Goal: Information Seeking & Learning: Learn about a topic

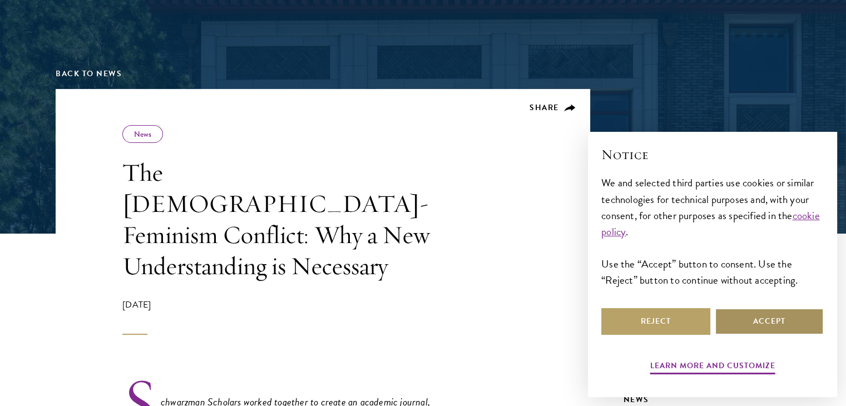
click at [743, 321] on button "Accept" at bounding box center [769, 321] width 109 height 27
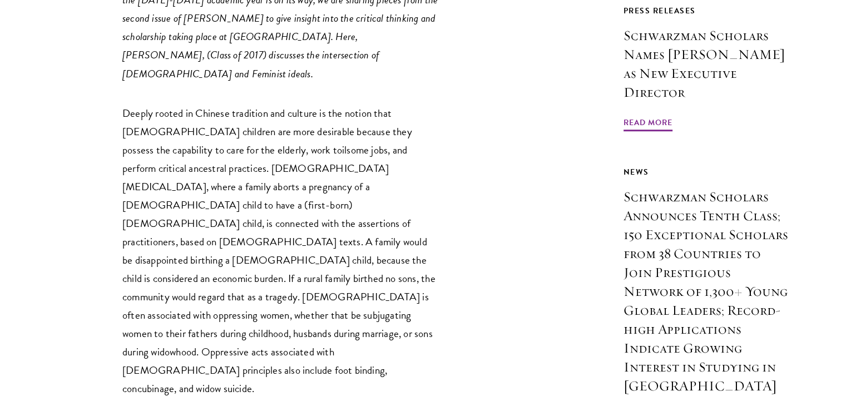
scroll to position [834, 0]
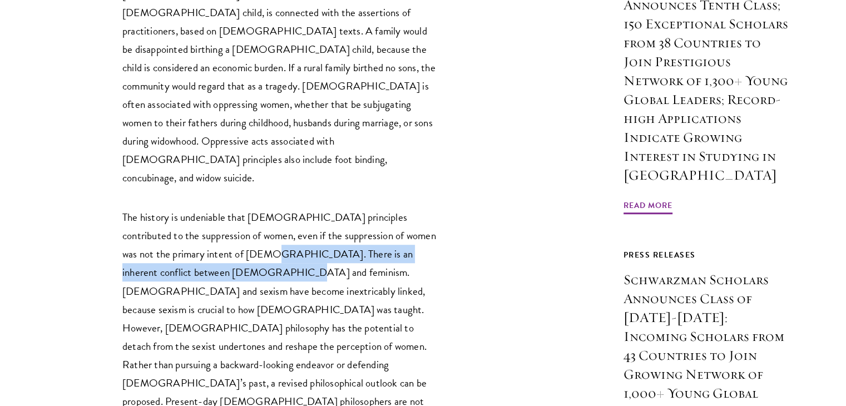
drag, startPoint x: 259, startPoint y: 147, endPoint x: 258, endPoint y: 164, distance: 16.7
click at [258, 208] on p "The history is undeniable that [DEMOGRAPHIC_DATA] principles contributed to the…" at bounding box center [280, 327] width 317 height 239
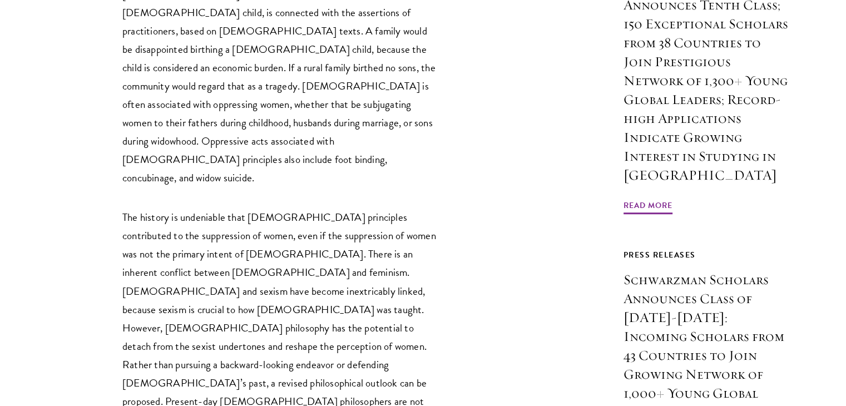
drag, startPoint x: 169, startPoint y: 149, endPoint x: 160, endPoint y: 138, distance: 14.6
click at [167, 208] on p "The history is undeniable that [DEMOGRAPHIC_DATA] principles contributed to the…" at bounding box center [280, 327] width 317 height 239
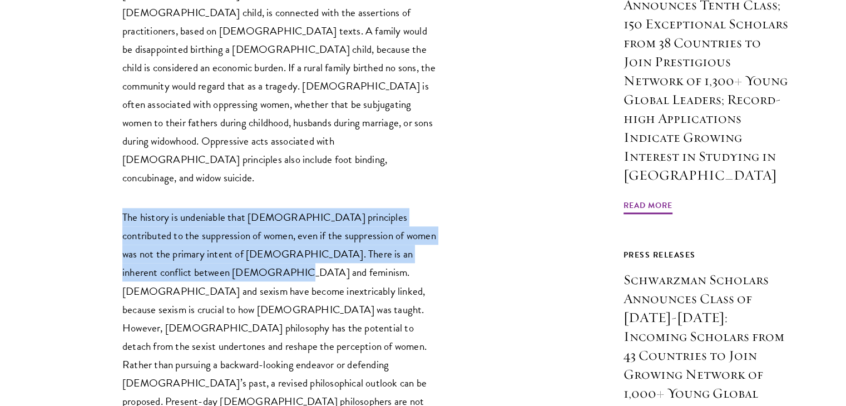
drag, startPoint x: 121, startPoint y: 112, endPoint x: 246, endPoint y: 167, distance: 136.9
copy p "The history is undeniable that [DEMOGRAPHIC_DATA] principles contributed to the…"
click at [259, 208] on p "The history is undeniable that [DEMOGRAPHIC_DATA] principles contributed to the…" at bounding box center [280, 327] width 317 height 239
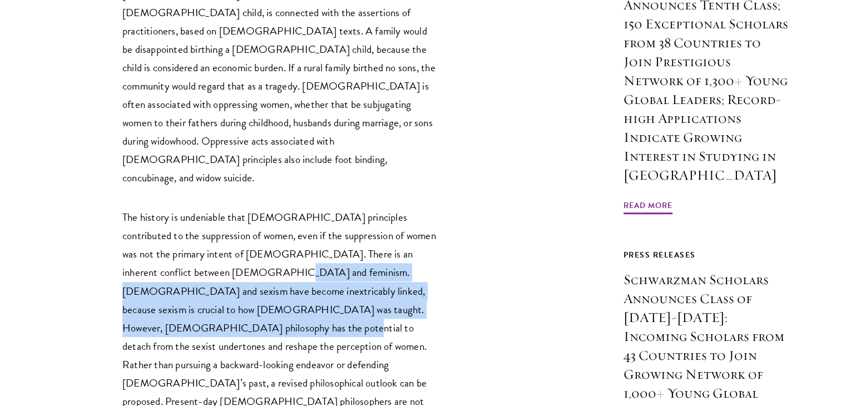
drag, startPoint x: 245, startPoint y: 168, endPoint x: 235, endPoint y: 219, distance: 51.5
click at [222, 215] on p "The history is undeniable that [DEMOGRAPHIC_DATA] principles contributed to the…" at bounding box center [280, 327] width 317 height 239
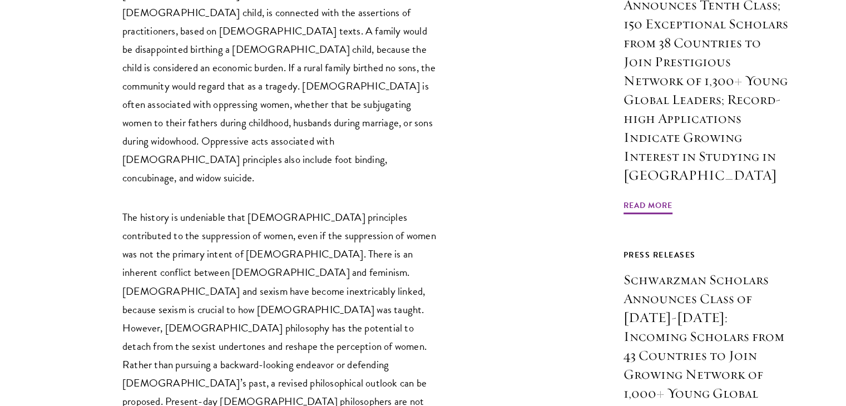
click at [240, 221] on p "The history is undeniable that [DEMOGRAPHIC_DATA] principles contributed to the…" at bounding box center [280, 327] width 317 height 239
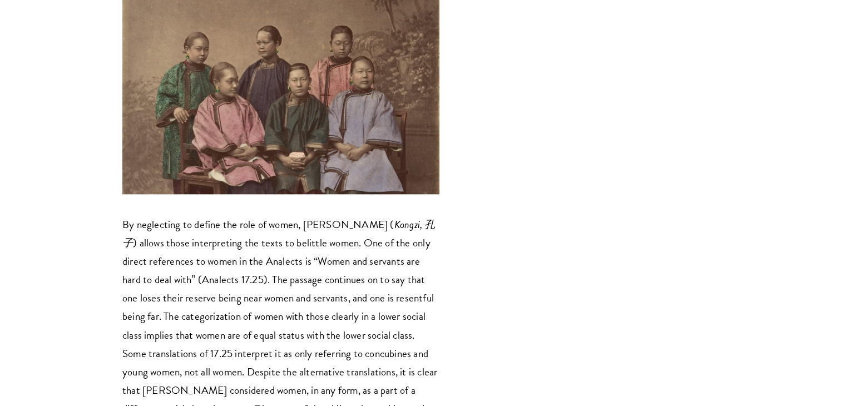
scroll to position [1335, 0]
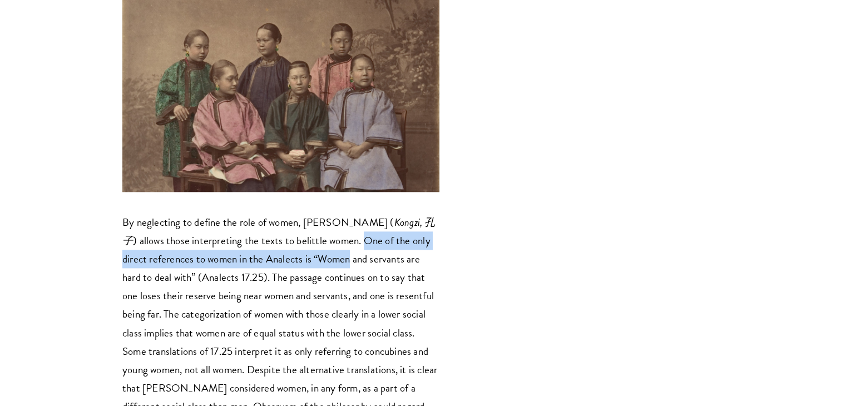
drag, startPoint x: 319, startPoint y: 99, endPoint x: 323, endPoint y: 113, distance: 15.1
click at [323, 213] on p "By neglecting to define the role of women, [PERSON_NAME] ( [PERSON_NAME], [PERS…" at bounding box center [280, 332] width 317 height 239
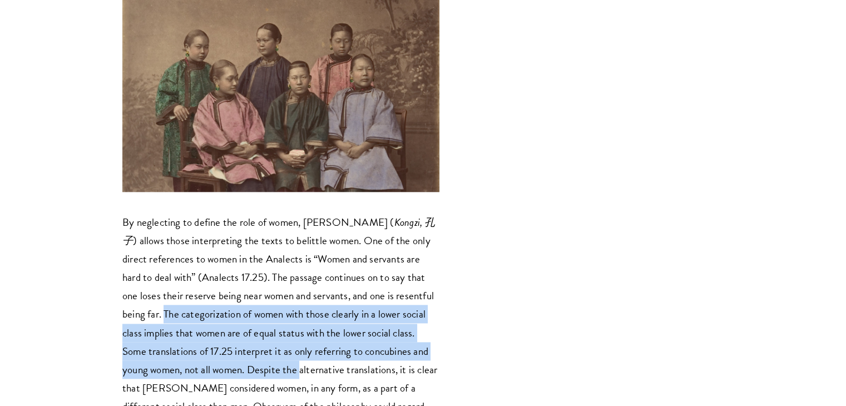
drag, startPoint x: 124, startPoint y: 172, endPoint x: 273, endPoint y: 232, distance: 160.5
click at [273, 232] on p "By neglecting to define the role of women, [PERSON_NAME] ( [PERSON_NAME], [PERS…" at bounding box center [280, 332] width 317 height 239
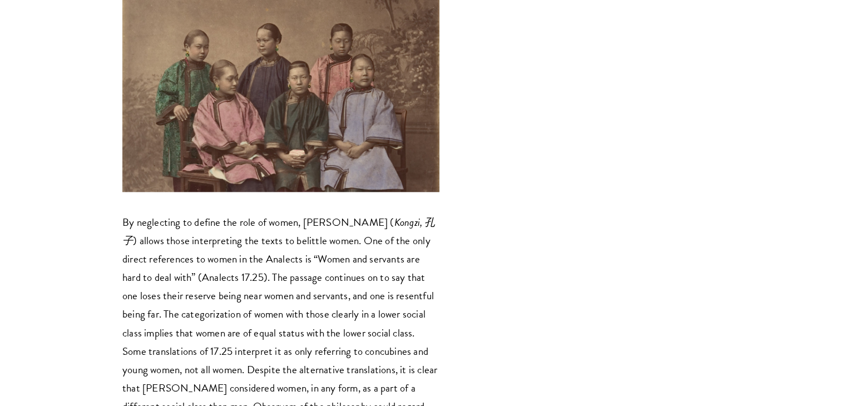
click at [260, 239] on p "By neglecting to define the role of women, [PERSON_NAME] ( [PERSON_NAME], [PERS…" at bounding box center [280, 332] width 317 height 239
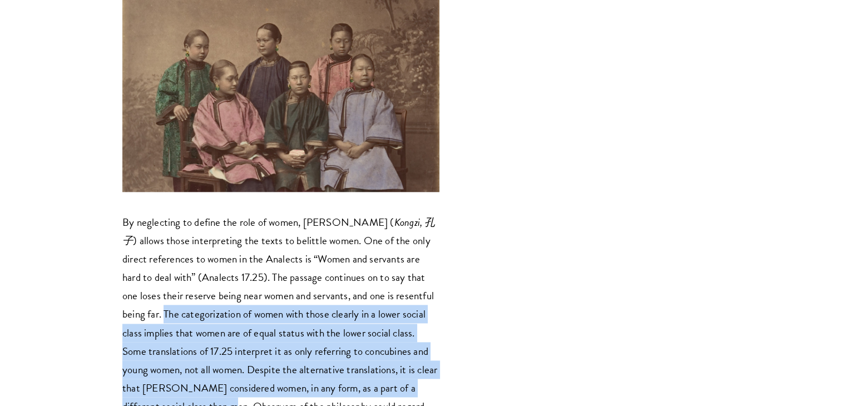
drag, startPoint x: 188, startPoint y: 265, endPoint x: 124, endPoint y: 175, distance: 110.5
click at [124, 213] on p "By neglecting to define the role of women, [PERSON_NAME] ( [PERSON_NAME], [PERS…" at bounding box center [280, 332] width 317 height 239
copy p "The categorization of women with those clearly in a lower social class implies …"
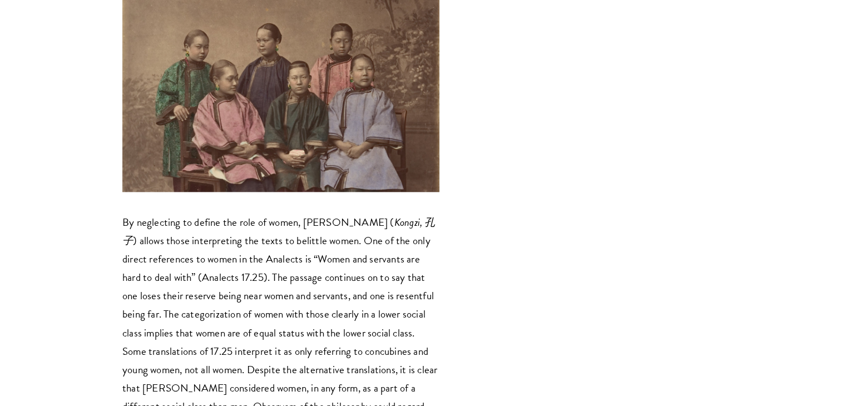
drag, startPoint x: 313, startPoint y: 288, endPoint x: 283, endPoint y: 264, distance: 38.0
click at [312, 288] on p "By neglecting to define the role of women, [PERSON_NAME] ( [PERSON_NAME], [PERS…" at bounding box center [280, 332] width 317 height 239
drag, startPoint x: 193, startPoint y: 267, endPoint x: 215, endPoint y: 272, distance: 22.3
click at [215, 272] on p "By neglecting to define the role of women, [PERSON_NAME] ( [PERSON_NAME], [PERS…" at bounding box center [280, 332] width 317 height 239
click at [215, 273] on p "By neglecting to define the role of women, [PERSON_NAME] ( [PERSON_NAME], [PERS…" at bounding box center [280, 332] width 317 height 239
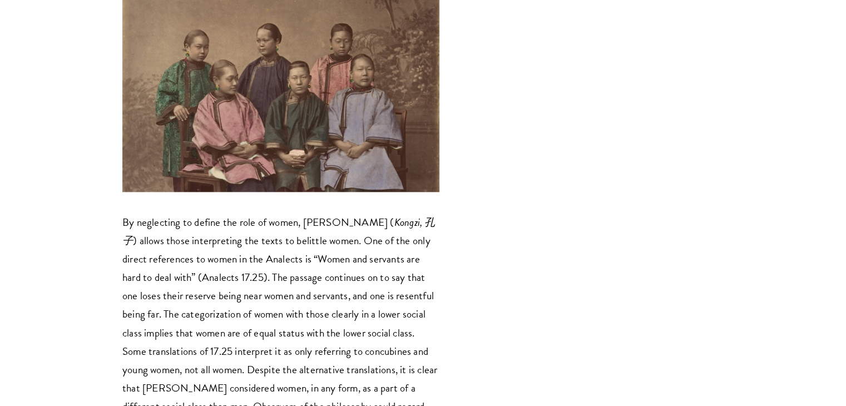
drag, startPoint x: 244, startPoint y: 284, endPoint x: 254, endPoint y: 285, distance: 10.1
click at [273, 286] on p "By neglecting to define the role of women, [PERSON_NAME] ( [PERSON_NAME], [PERS…" at bounding box center [280, 332] width 317 height 239
click at [206, 279] on p "By neglecting to define the role of women, [PERSON_NAME] ( [PERSON_NAME], [PERS…" at bounding box center [280, 332] width 317 height 239
drag, startPoint x: 192, startPoint y: 264, endPoint x: 414, endPoint y: 276, distance: 222.2
click at [414, 276] on p "By neglecting to define the role of women, [PERSON_NAME] ( [PERSON_NAME], [PERS…" at bounding box center [280, 332] width 317 height 239
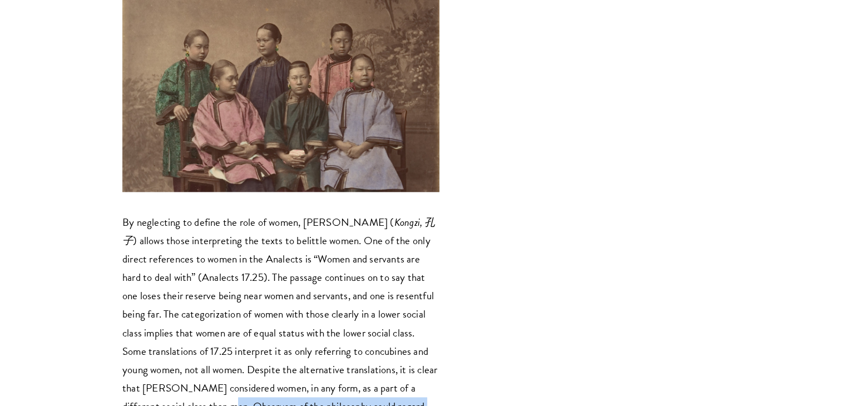
click at [329, 291] on p "By neglecting to define the role of women, [PERSON_NAME] ( [PERSON_NAME], [PERS…" at bounding box center [280, 332] width 317 height 239
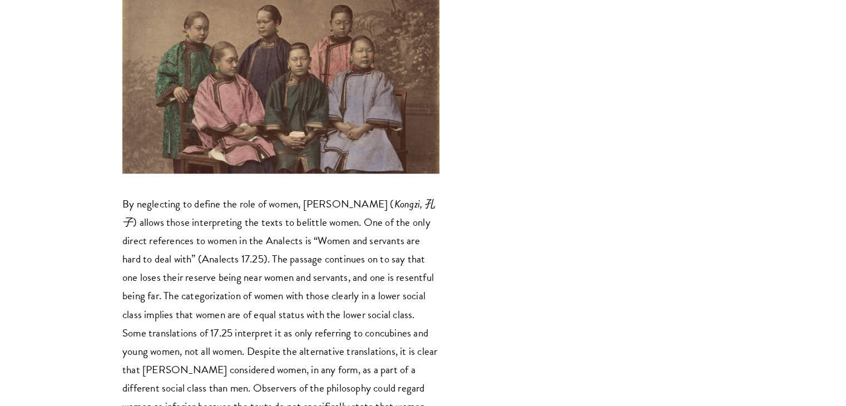
scroll to position [1446, 0]
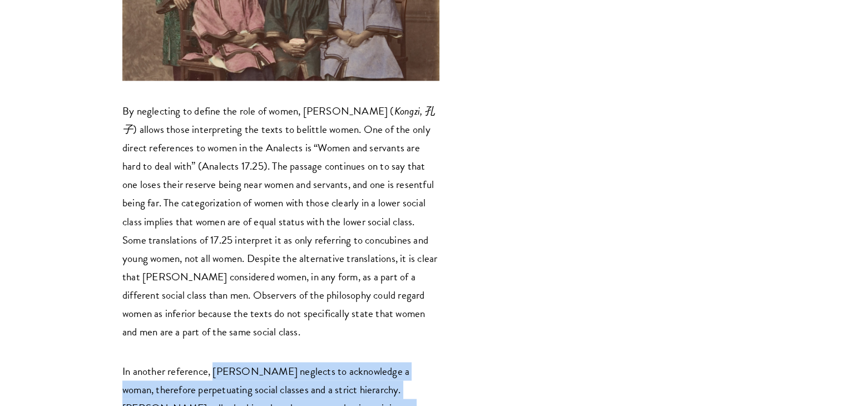
drag, startPoint x: 217, startPoint y: 230, endPoint x: 325, endPoint y: 277, distance: 117.3
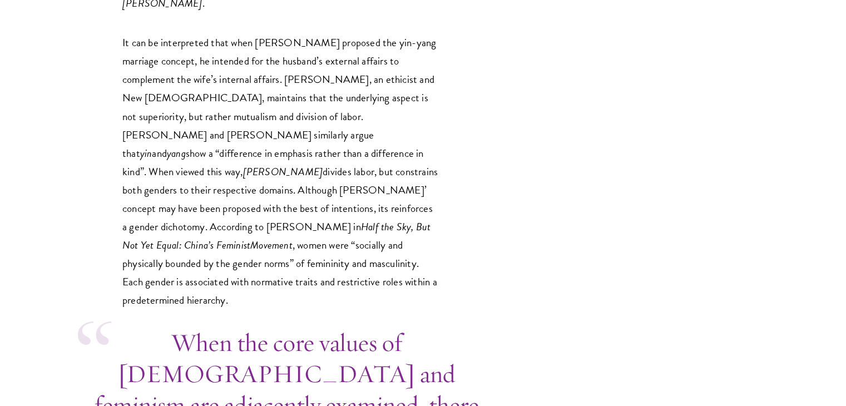
scroll to position [2836, 0]
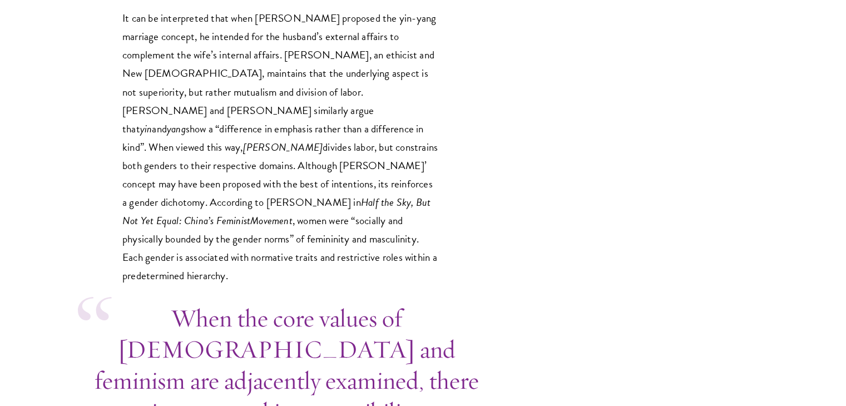
drag, startPoint x: 125, startPoint y: 160, endPoint x: 202, endPoint y: 160, distance: 77.9
drag, startPoint x: 123, startPoint y: 212, endPoint x: 336, endPoint y: 222, distance: 213.2
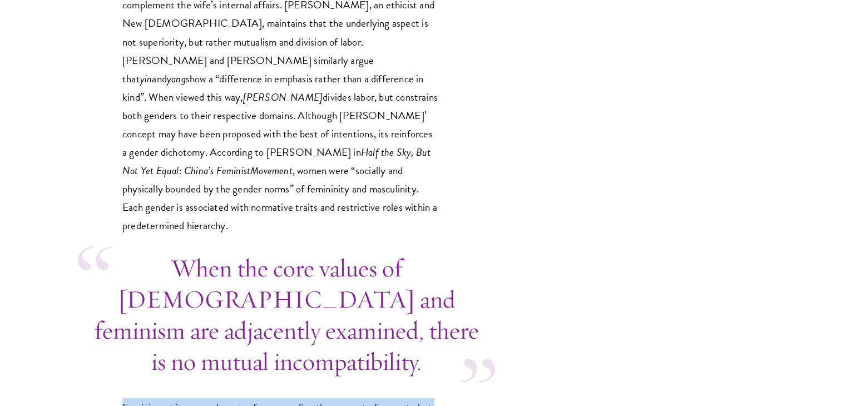
scroll to position [2892, 0]
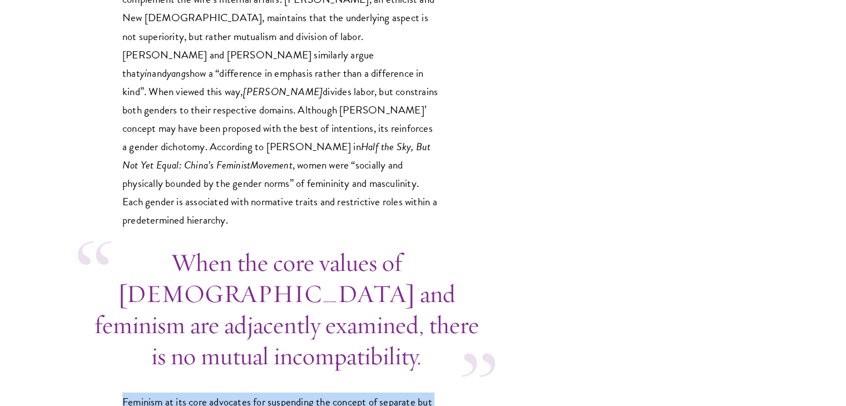
drag, startPoint x: 125, startPoint y: 154, endPoint x: 240, endPoint y: 306, distance: 191.3
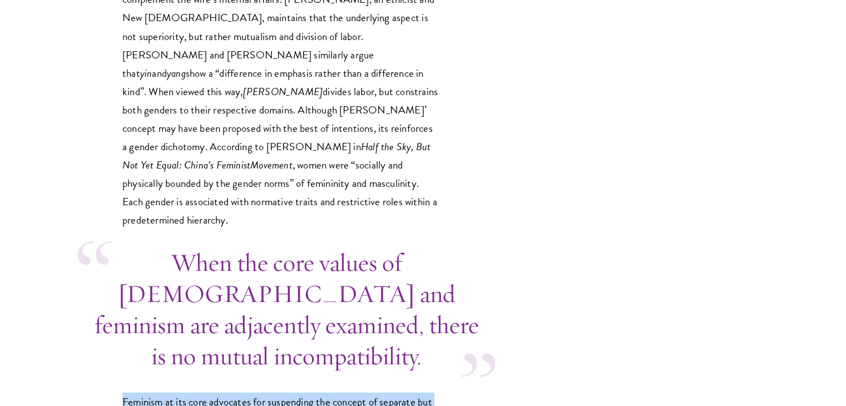
drag, startPoint x: 382, startPoint y: 340, endPoint x: 107, endPoint y: 103, distance: 363.2
click at [107, 103] on div "Schwarzman Scholars worked together to create an academic journal, reflecting t…" at bounding box center [323, 404] width 534 height 5616
copy p "Feminism at its core advocates for suspending the concept of separate but equal…"
drag, startPoint x: 118, startPoint y: 98, endPoint x: 393, endPoint y: 338, distance: 365.4
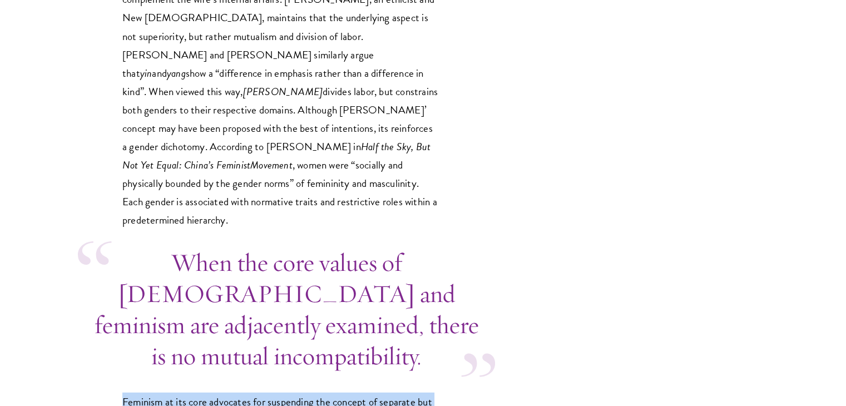
click at [393, 338] on div "Schwarzman Scholars worked together to create an academic journal, reflecting t…" at bounding box center [323, 404] width 534 height 5616
copy p "Feminism at its core advocates for suspending the concept of separate but equal…"
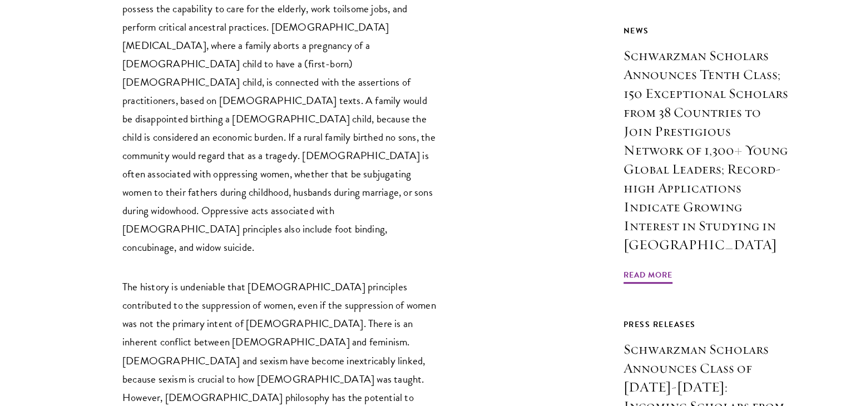
scroll to position [779, 0]
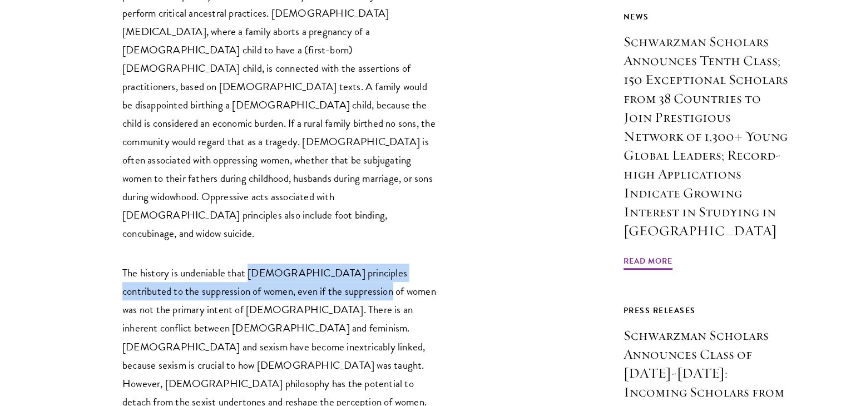
drag, startPoint x: 250, startPoint y: 165, endPoint x: 358, endPoint y: 189, distance: 110.0
click at [359, 264] on p "The history is undeniable that [DEMOGRAPHIC_DATA] principles contributed to the…" at bounding box center [280, 383] width 317 height 239
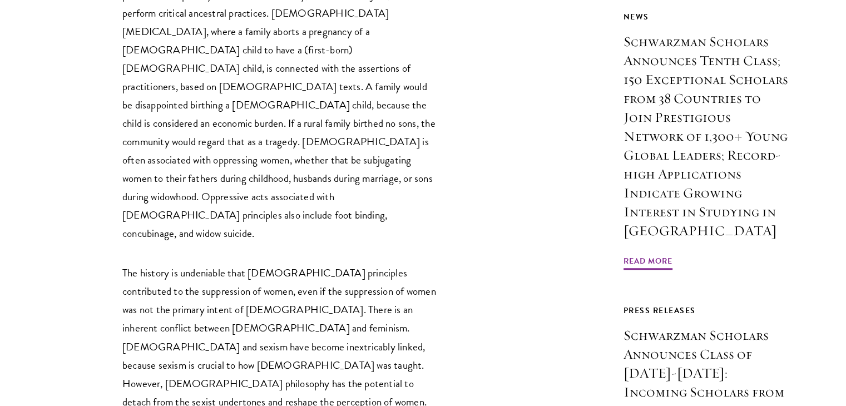
click at [294, 264] on p "The history is undeniable that [DEMOGRAPHIC_DATA] principles contributed to the…" at bounding box center [280, 383] width 317 height 239
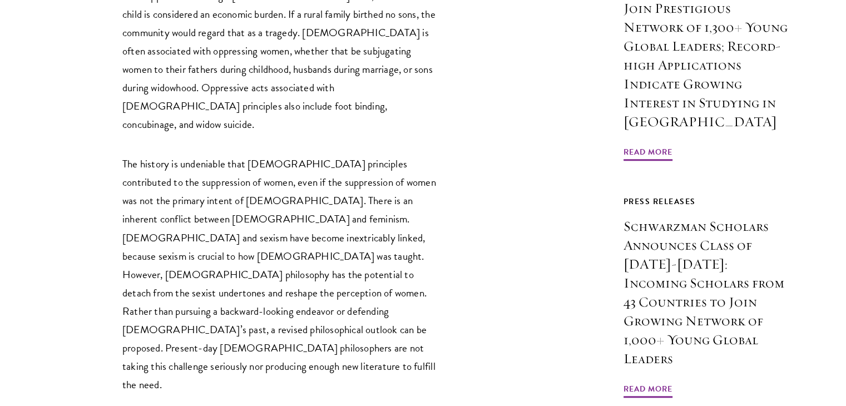
scroll to position [890, 0]
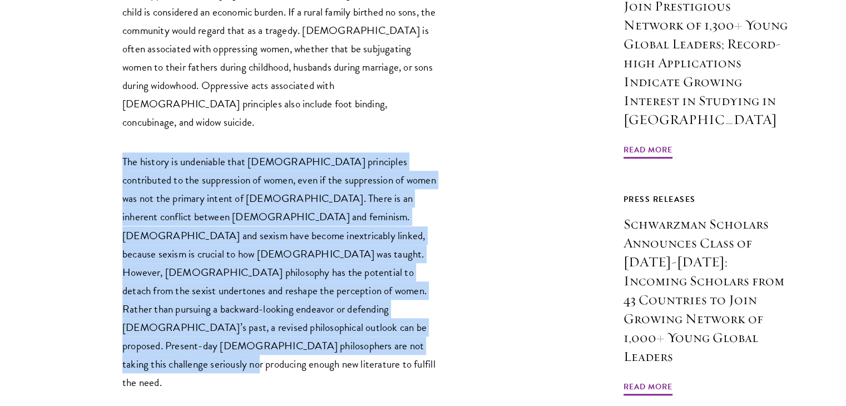
drag, startPoint x: 339, startPoint y: 241, endPoint x: 113, endPoint y: 58, distance: 290.3
click at [159, 152] on p "The history is undeniable that [DEMOGRAPHIC_DATA] principles contributed to the…" at bounding box center [280, 271] width 317 height 239
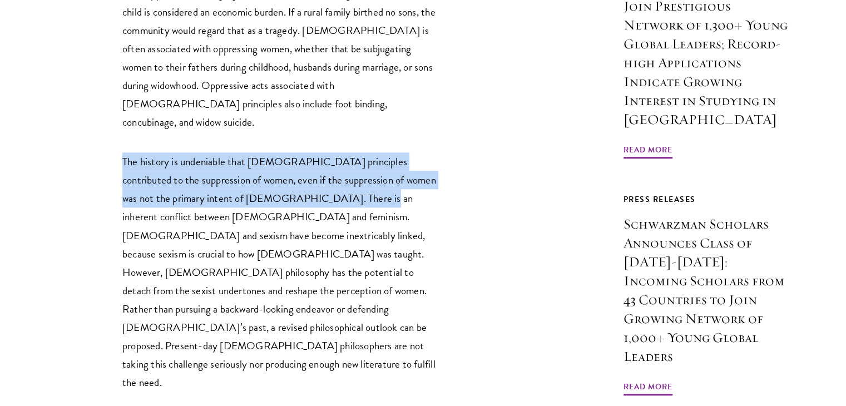
drag, startPoint x: 122, startPoint y: 56, endPoint x: 356, endPoint y: 92, distance: 236.9
